Goal: Navigation & Orientation: Find specific page/section

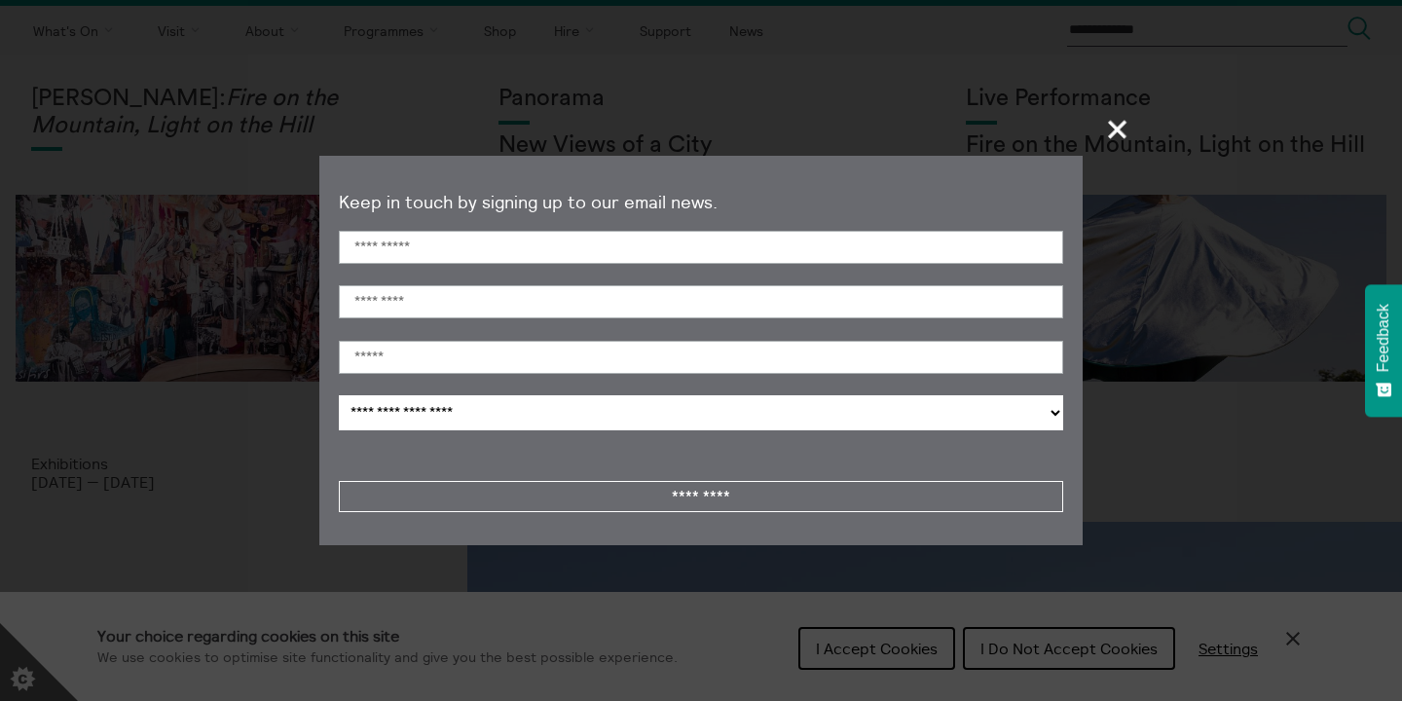
scroll to position [51, 0]
click at [1111, 132] on span "+" at bounding box center [1117, 128] width 57 height 57
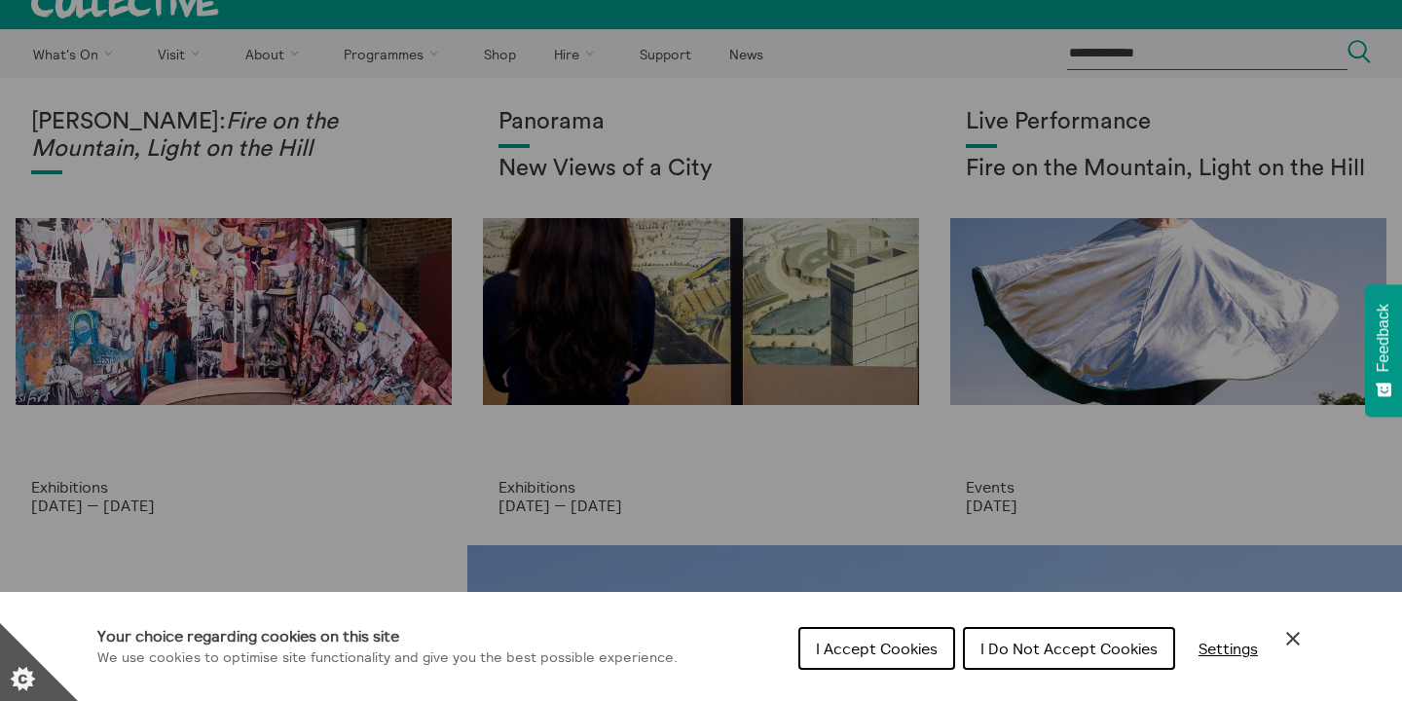
scroll to position [0, 0]
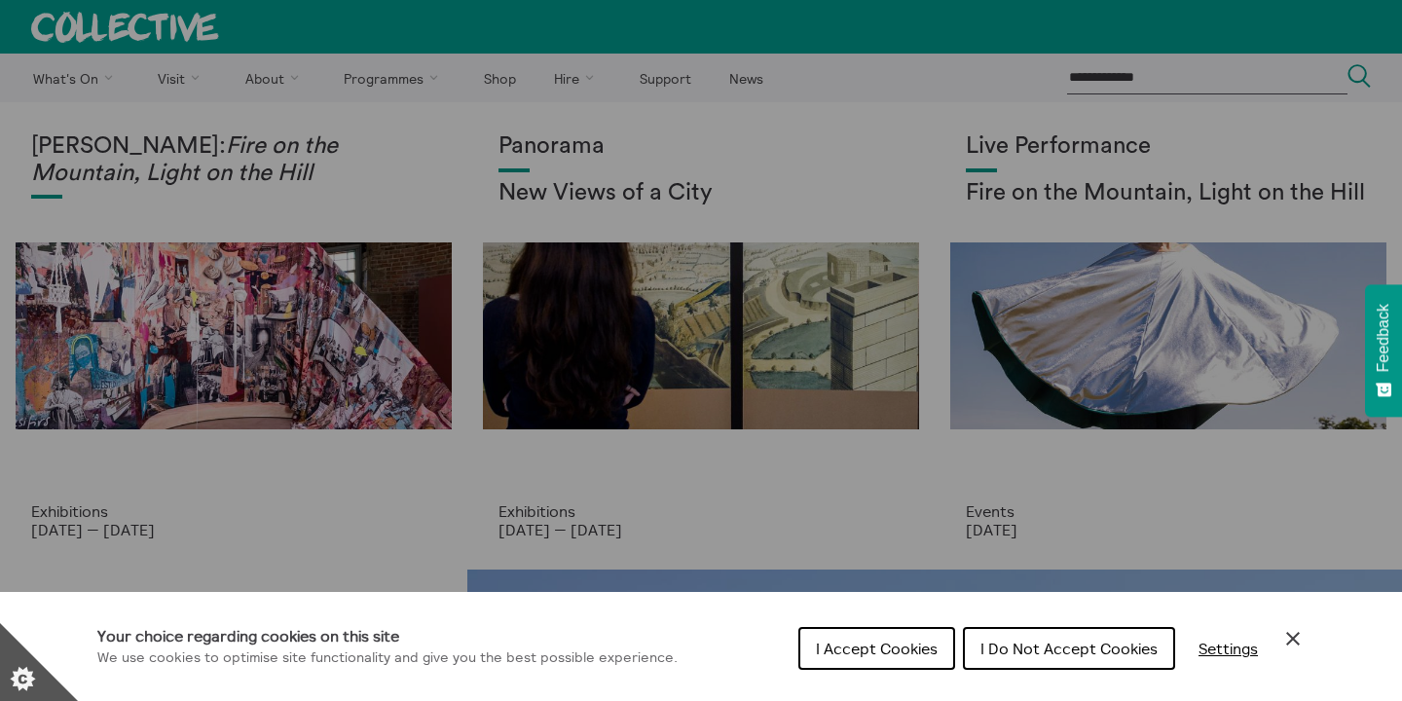
click at [611, 389] on div "Cookie preferences" at bounding box center [701, 350] width 1402 height 701
click at [527, 523] on div "Cookie preferences" at bounding box center [701, 350] width 1402 height 701
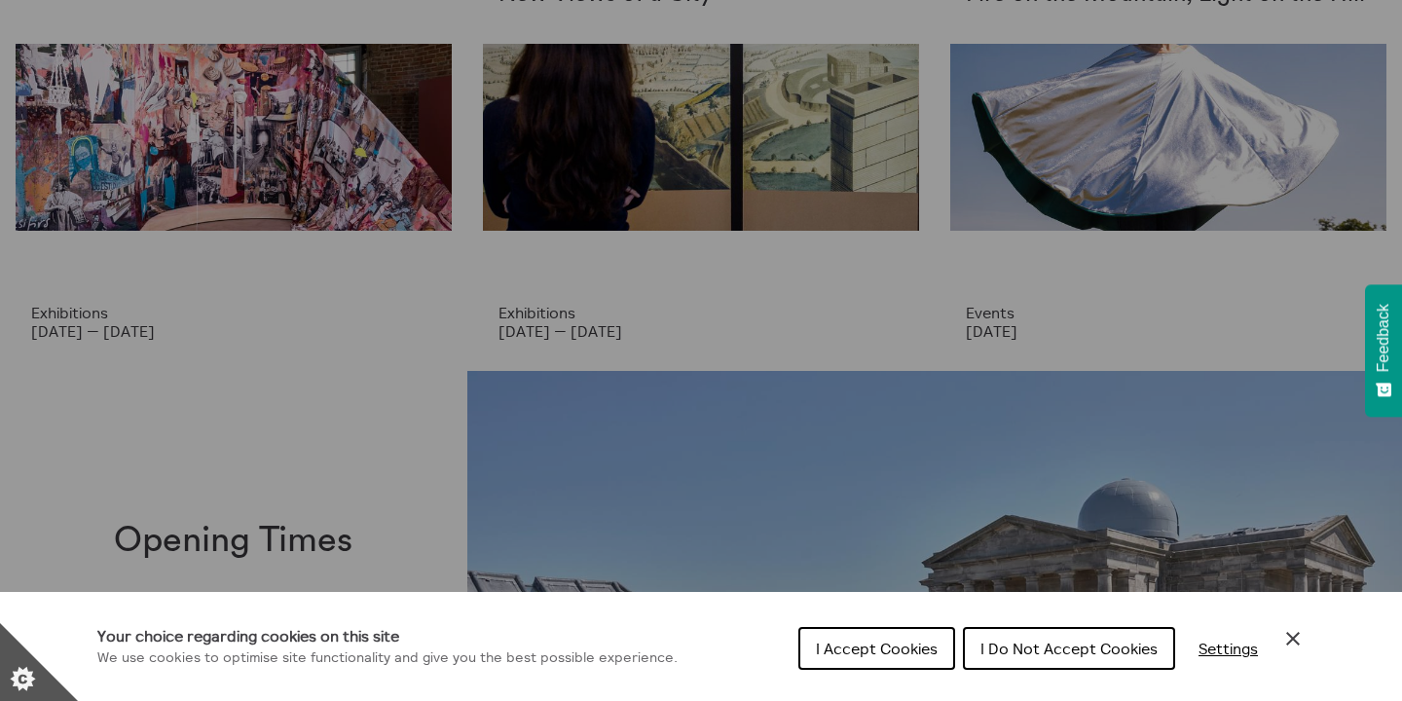
scroll to position [227, 0]
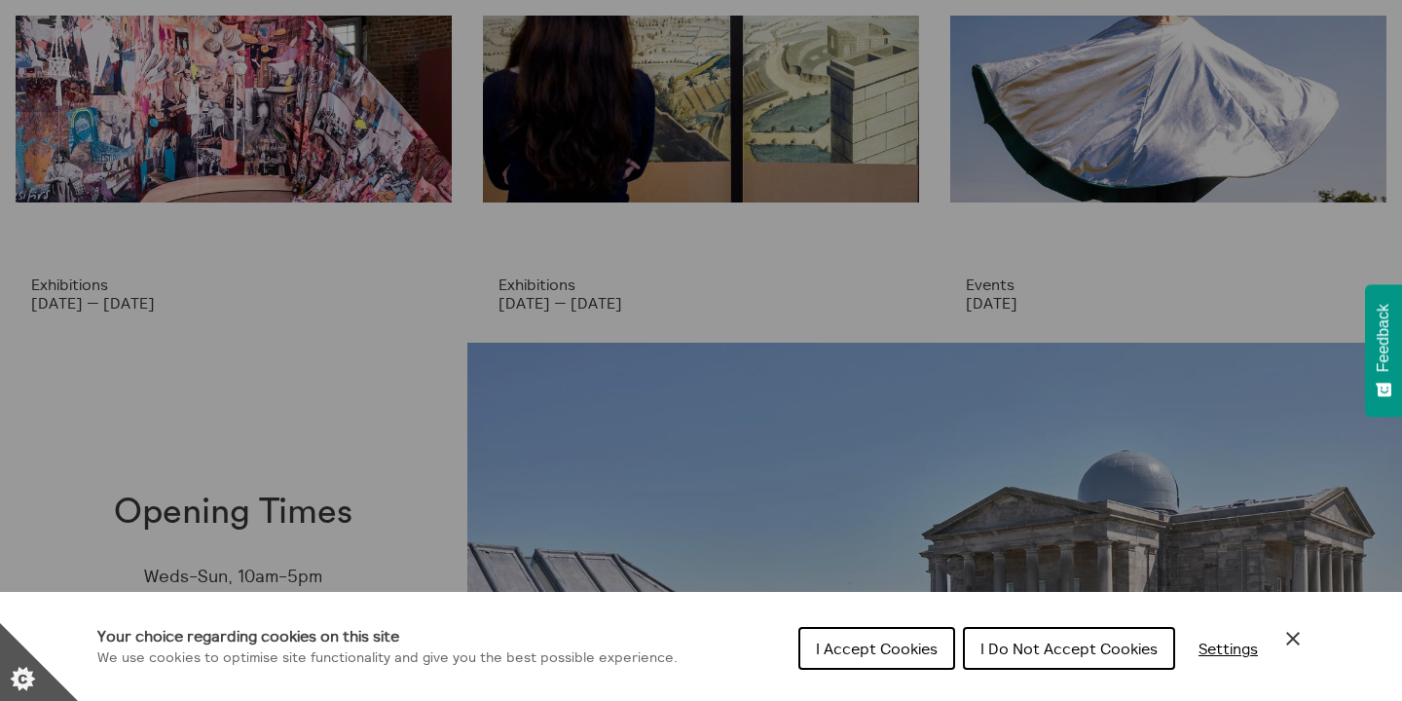
click at [1290, 636] on icon "Close Cookie Control" at bounding box center [1293, 639] width 14 height 14
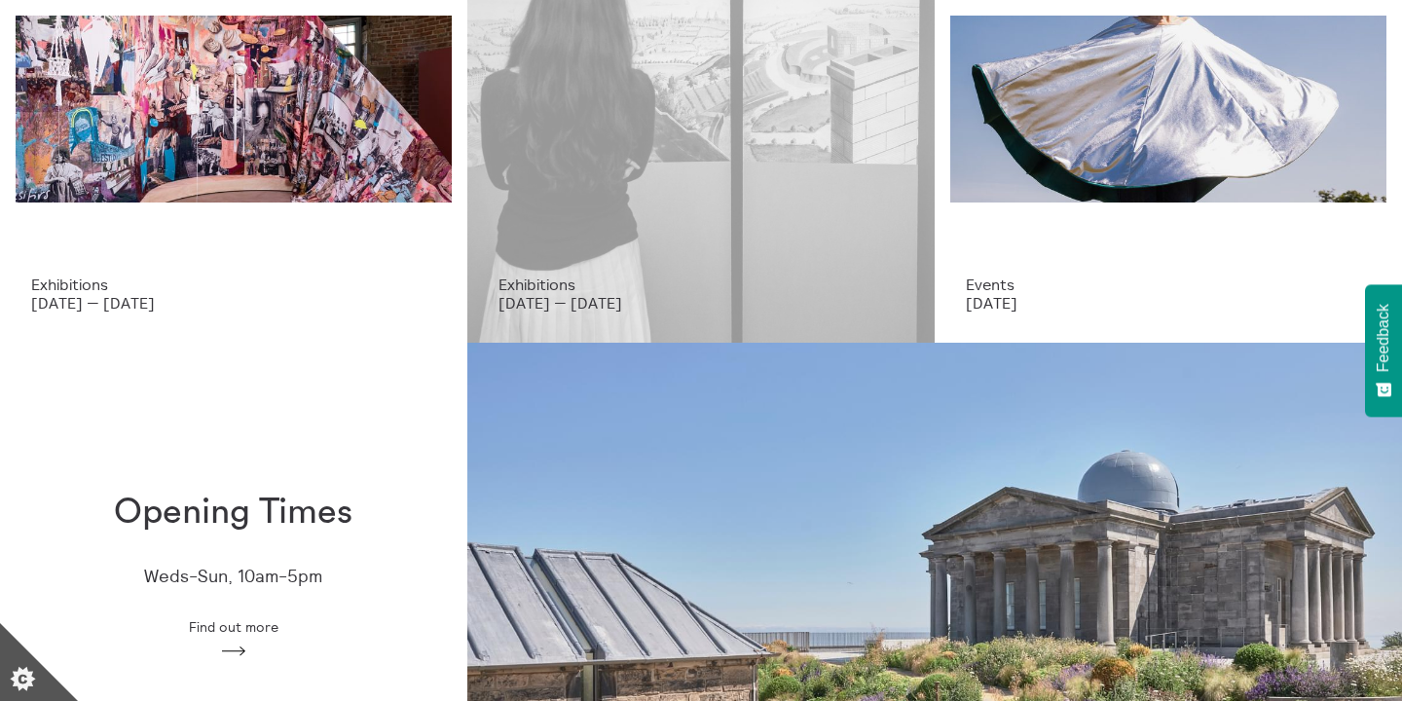
click at [556, 287] on p "Exhibitions" at bounding box center [700, 285] width 405 height 18
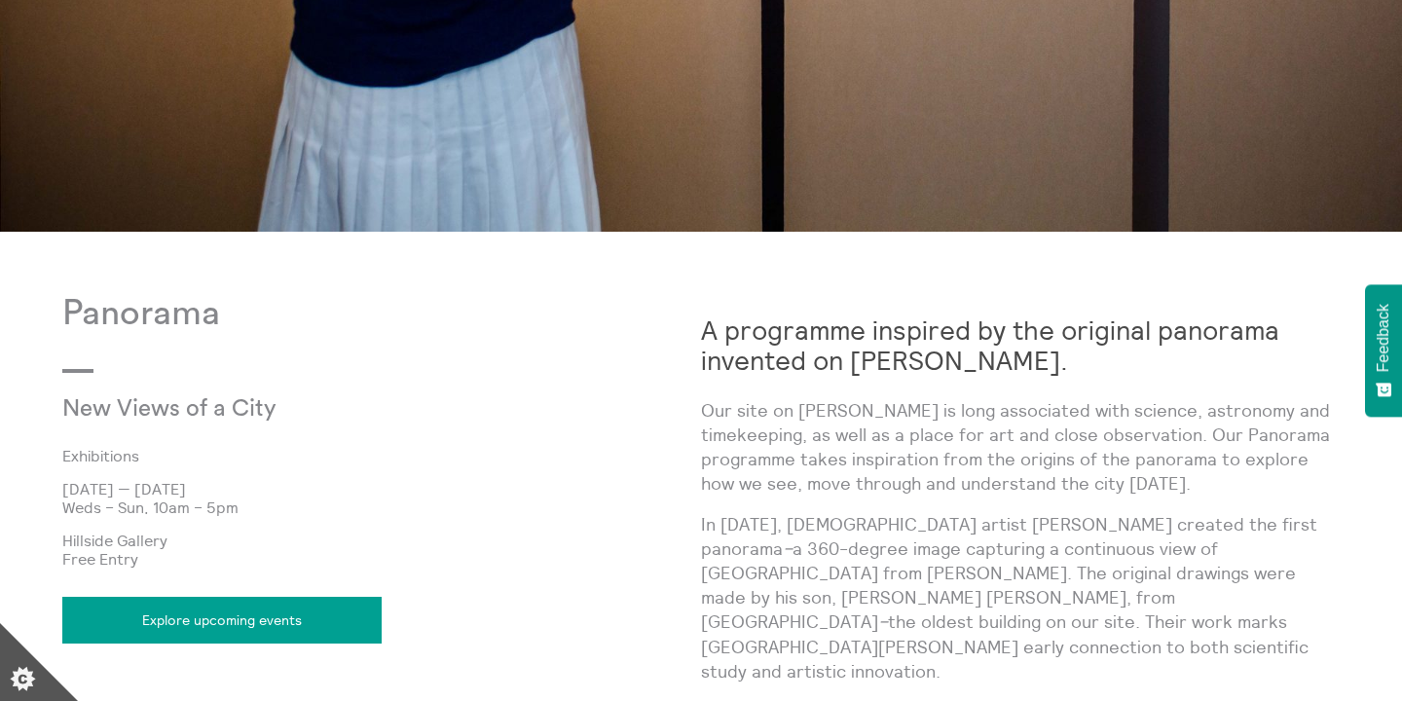
scroll to position [794, 0]
